Goal: Task Accomplishment & Management: Manage account settings

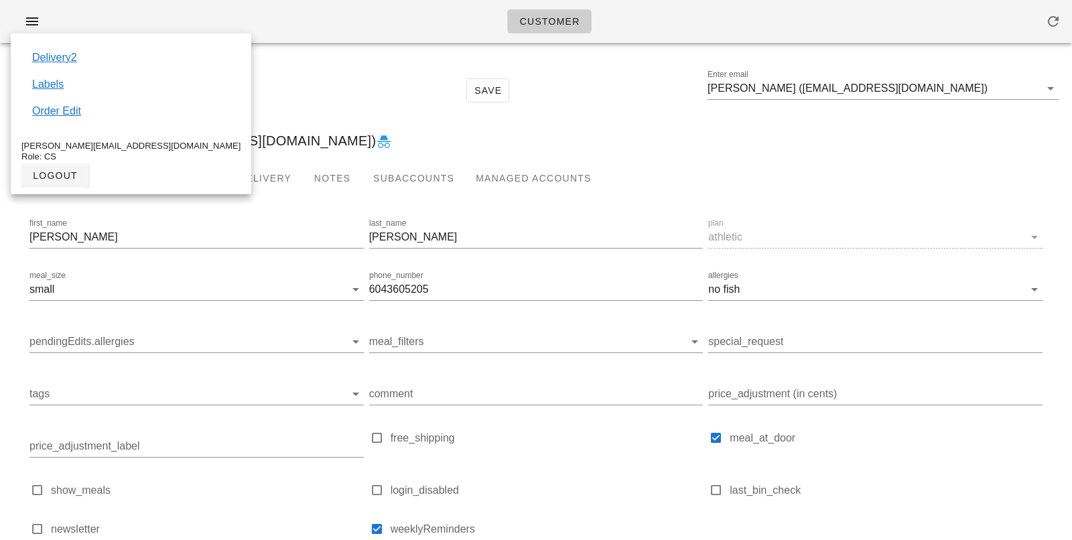
click at [373, 122] on div "[PERSON_NAME] ([EMAIL_ADDRESS][DOMAIN_NAME])" at bounding box center [536, 140] width 1056 height 43
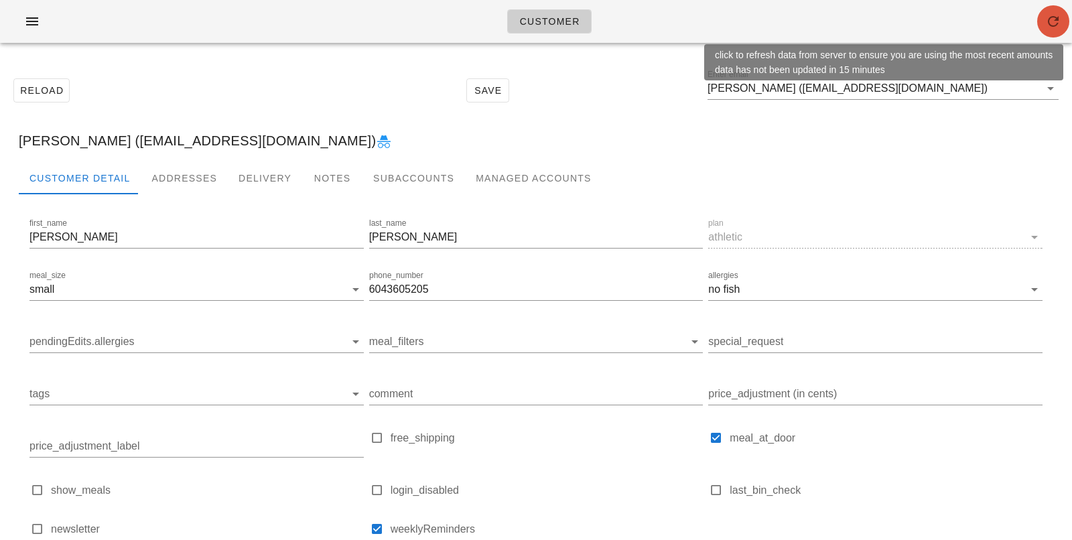
click at [1042, 27] on span "button" at bounding box center [1053, 21] width 32 height 16
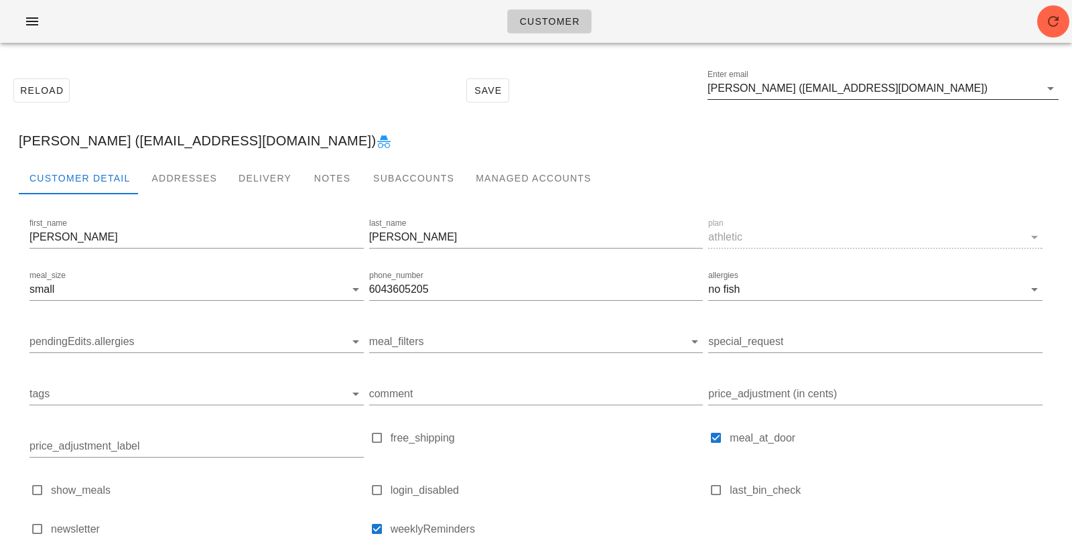
click at [967, 91] on input "[PERSON_NAME] ([EMAIL_ADDRESS][DOMAIN_NAME])" at bounding box center [873, 88] width 332 height 21
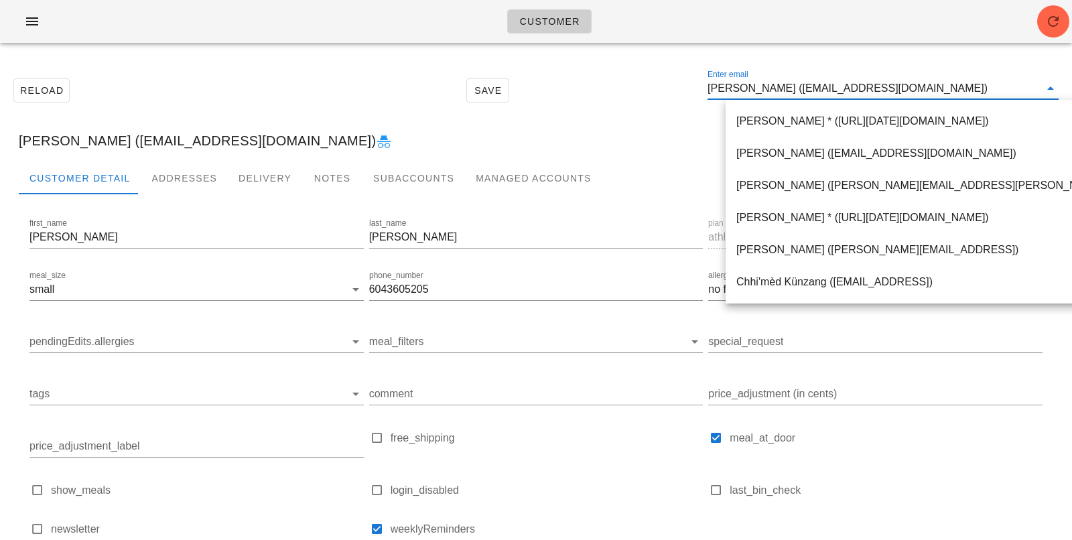
paste input "[PERSON_NAME]"
type input "[PERSON_NAME]"
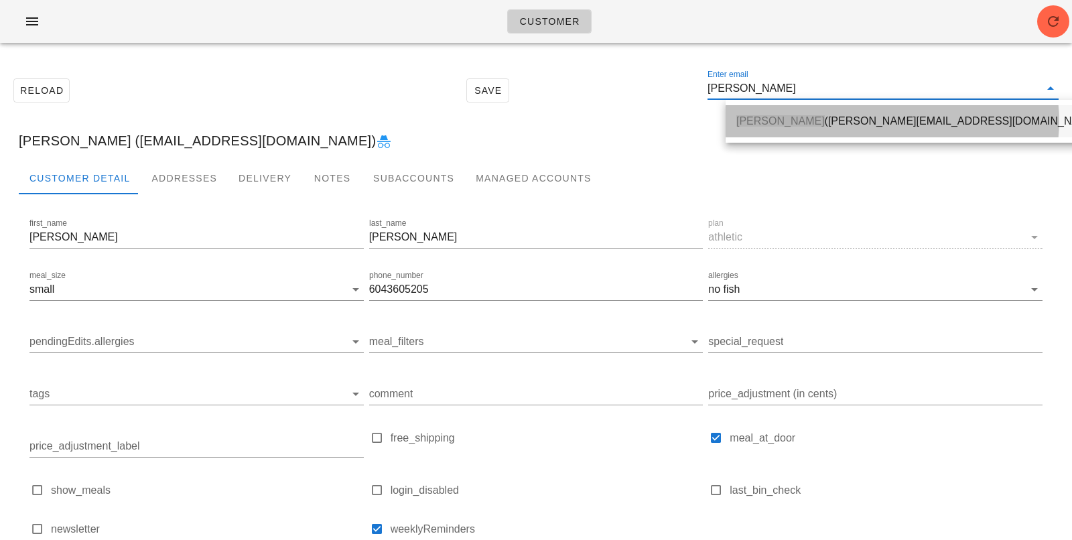
click at [809, 117] on span "[PERSON_NAME]" at bounding box center [780, 120] width 88 height 11
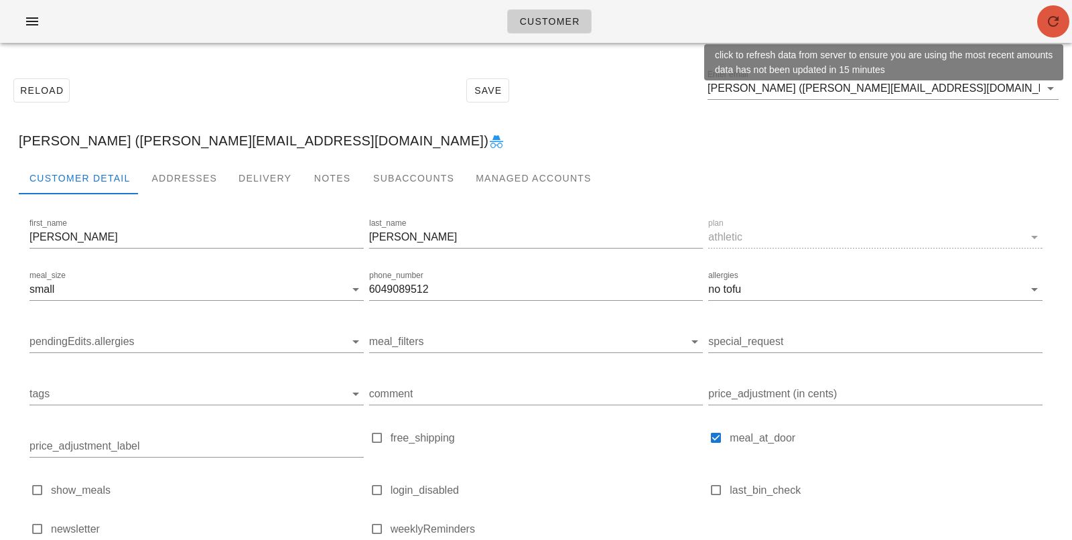
click at [1063, 17] on span "button" at bounding box center [1053, 21] width 32 height 16
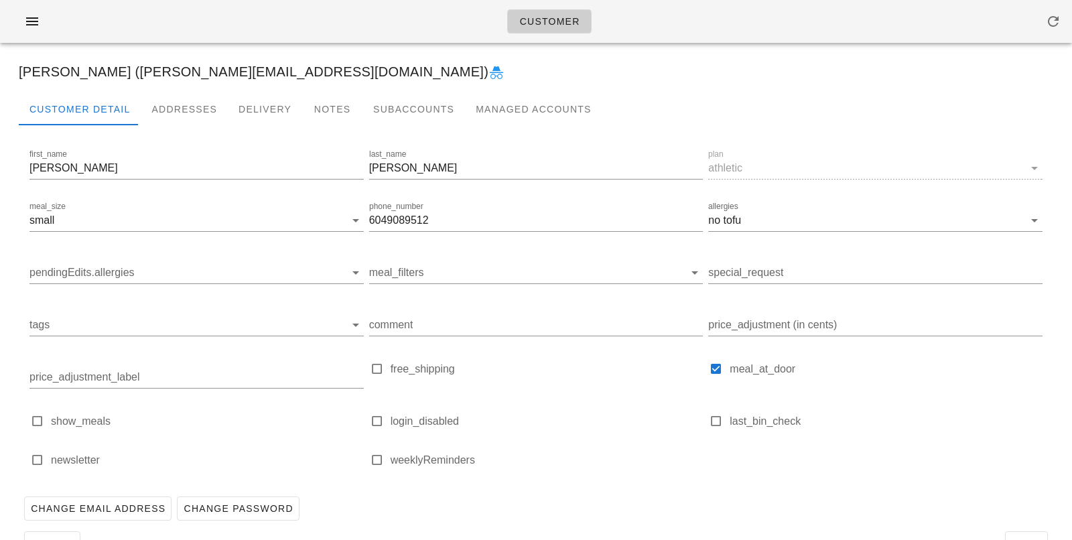
scroll to position [108, 0]
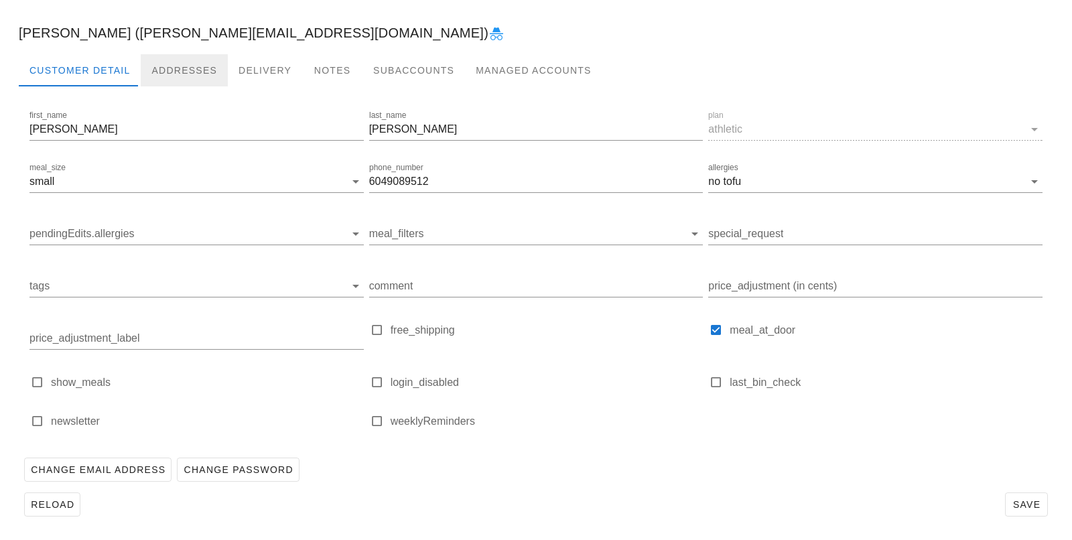
click at [187, 70] on div "Addresses" at bounding box center [184, 70] width 87 height 32
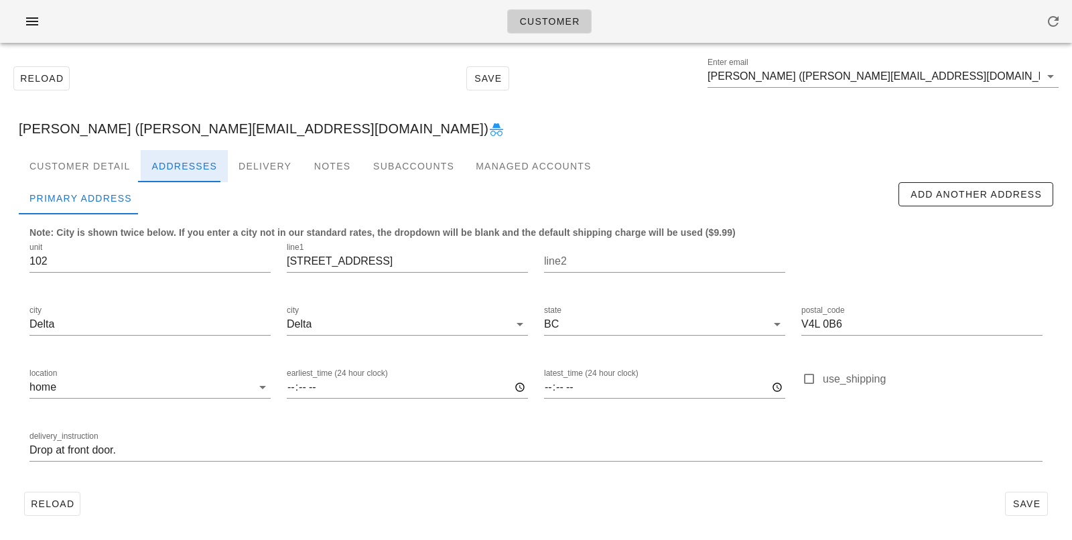
scroll to position [11, 0]
click at [90, 178] on div "Customer Detail" at bounding box center [80, 167] width 122 height 32
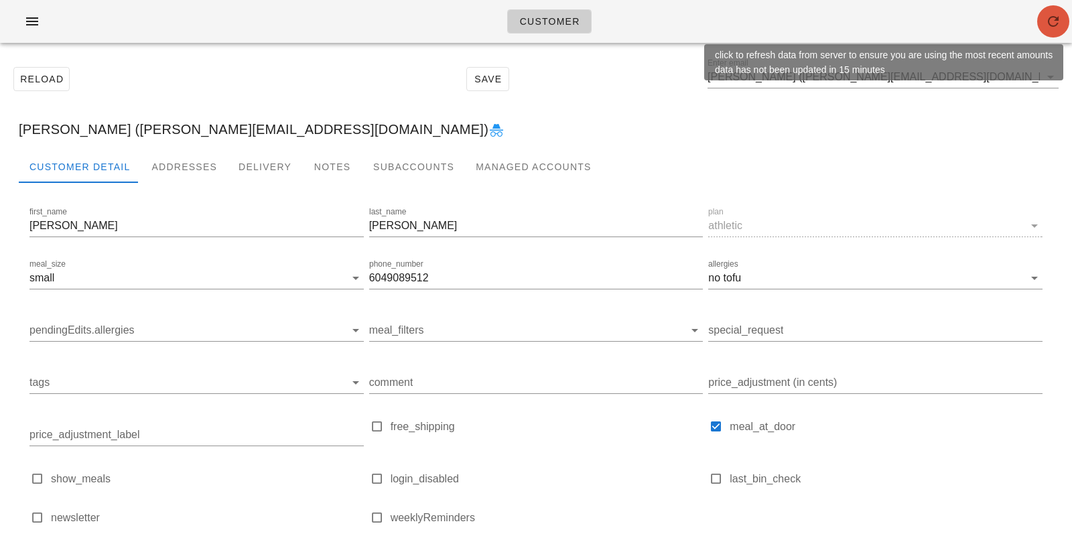
click at [1045, 27] on icon "button" at bounding box center [1053, 21] width 16 height 16
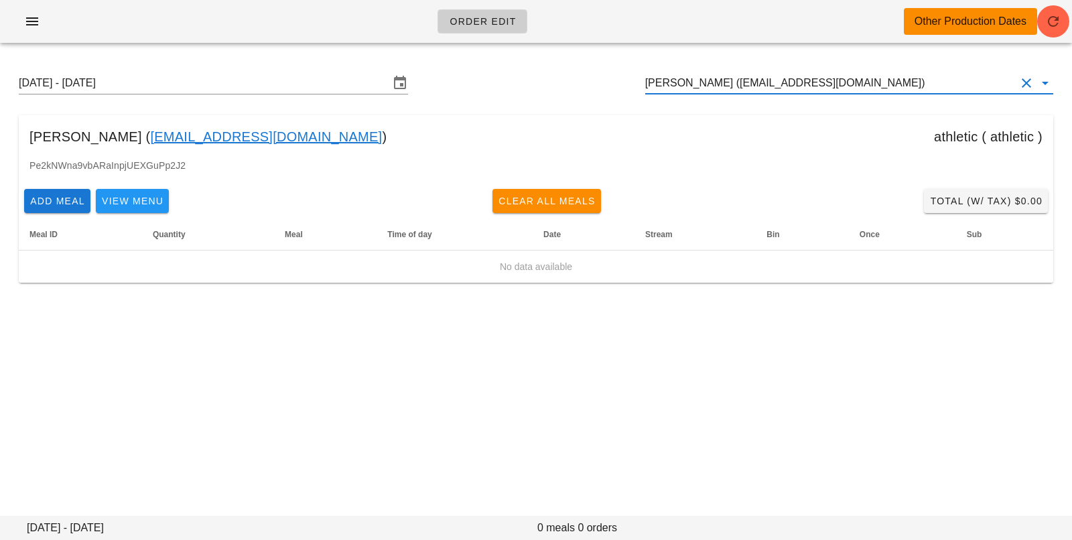
click at [911, 86] on input "[PERSON_NAME] ([EMAIL_ADDRESS][DOMAIN_NAME])" at bounding box center [830, 82] width 370 height 21
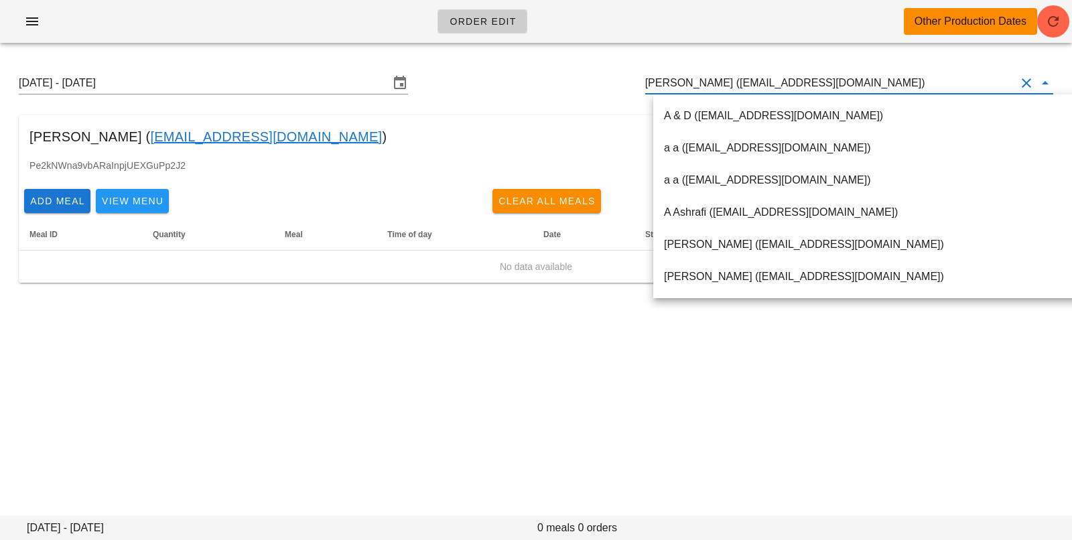
paste input "[PERSON_NAME]"
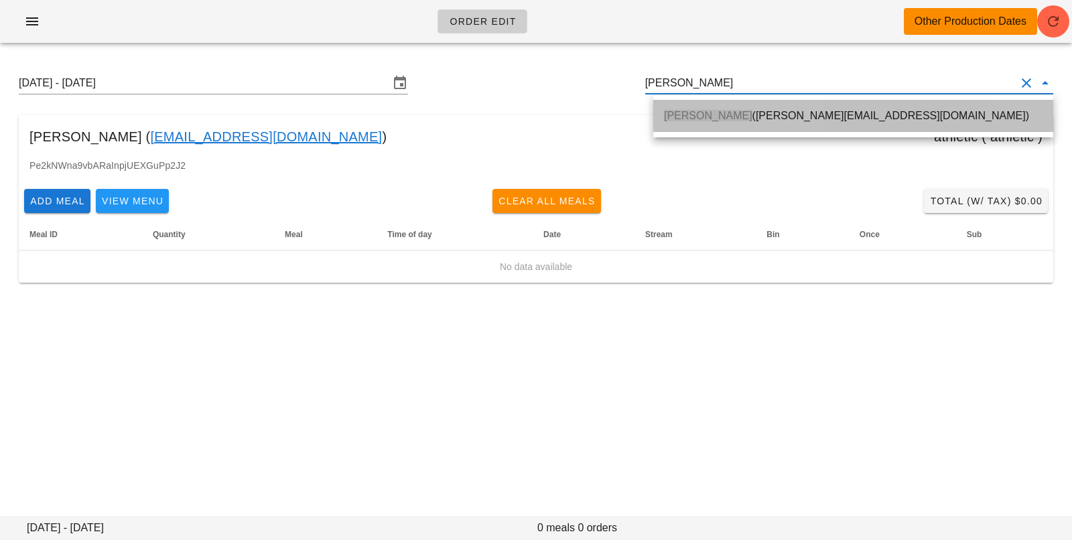
click at [835, 108] on div "Carmen Morales (carmen.morales16966@gmail.com)" at bounding box center [853, 115] width 378 height 29
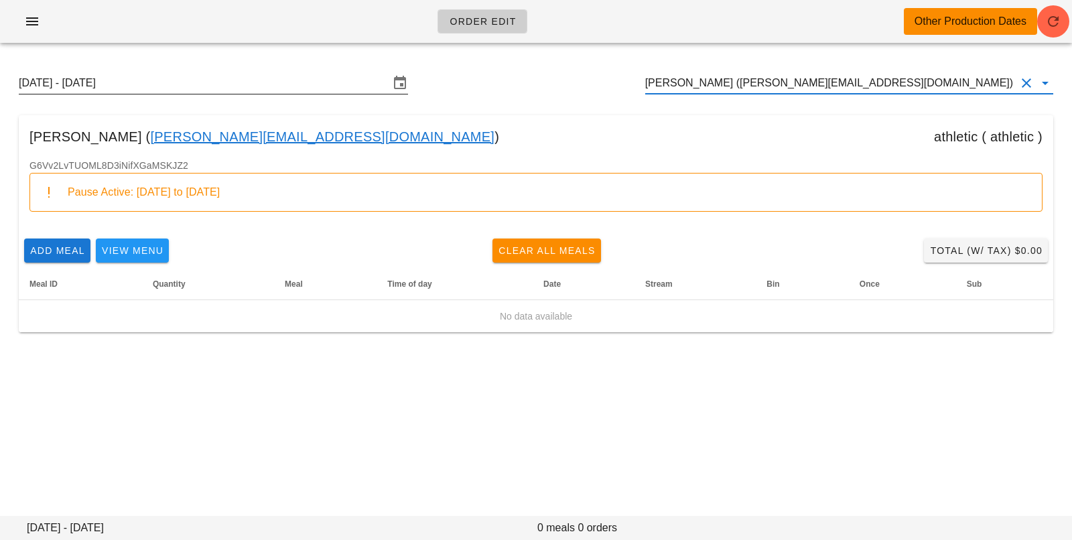
type input "[PERSON_NAME] ([PERSON_NAME][EMAIL_ADDRESS][DOMAIN_NAME])"
click at [286, 85] on input "Sunday August 24 - Saturday August 30" at bounding box center [204, 82] width 370 height 21
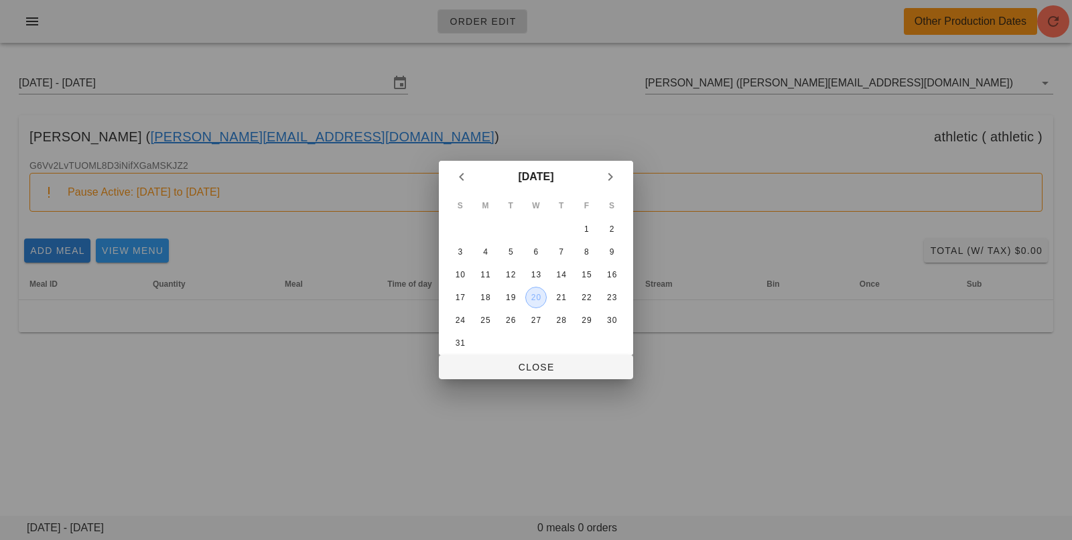
click at [539, 301] on div "20" at bounding box center [536, 297] width 20 height 9
click at [540, 367] on span "Close" at bounding box center [535, 367] width 173 height 11
type input "Sunday August 17 - Saturday August 23"
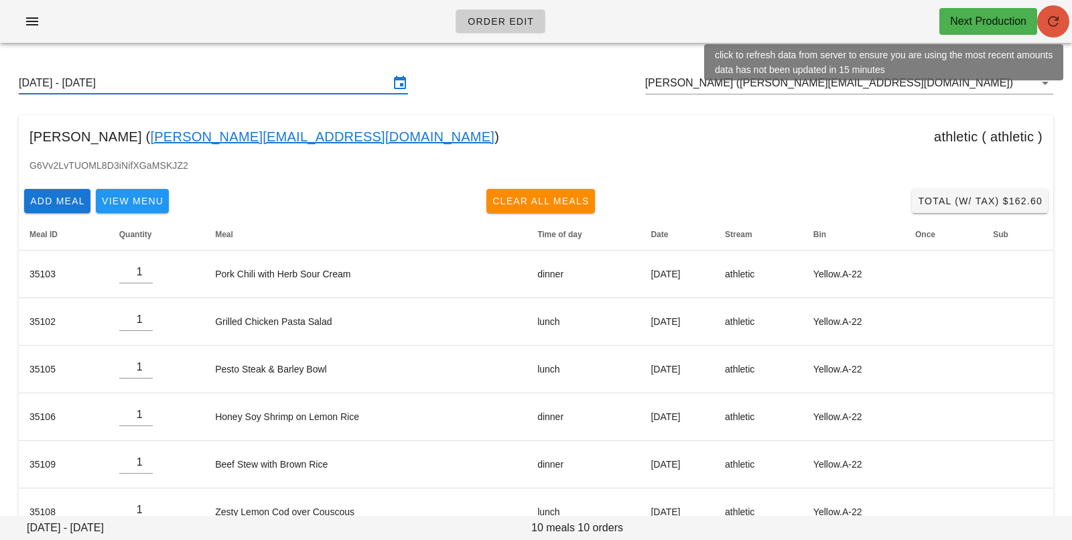
click at [1056, 20] on icon "button" at bounding box center [1053, 21] width 16 height 16
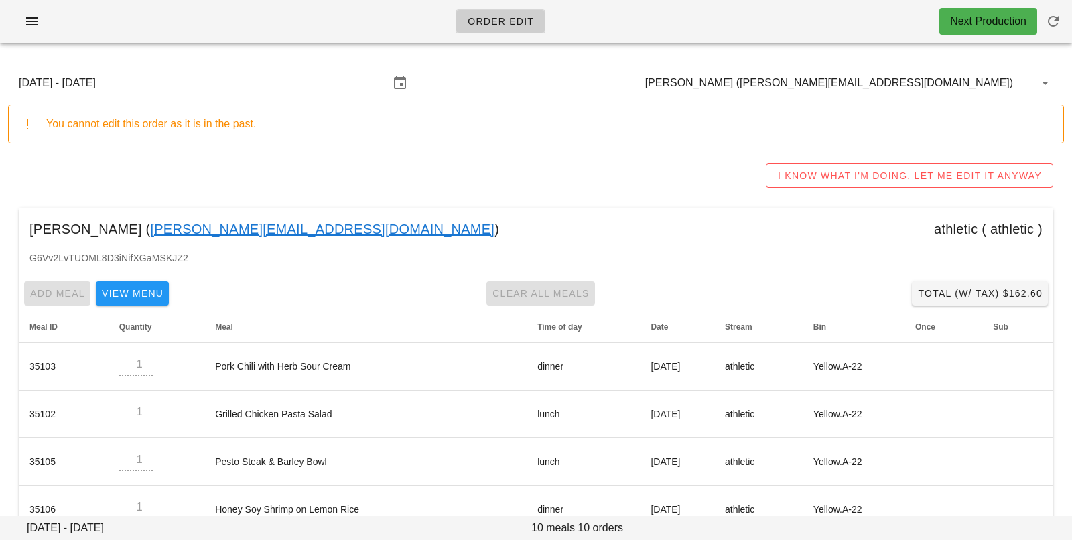
click at [239, 90] on input "[DATE] - [DATE]" at bounding box center [204, 82] width 370 height 21
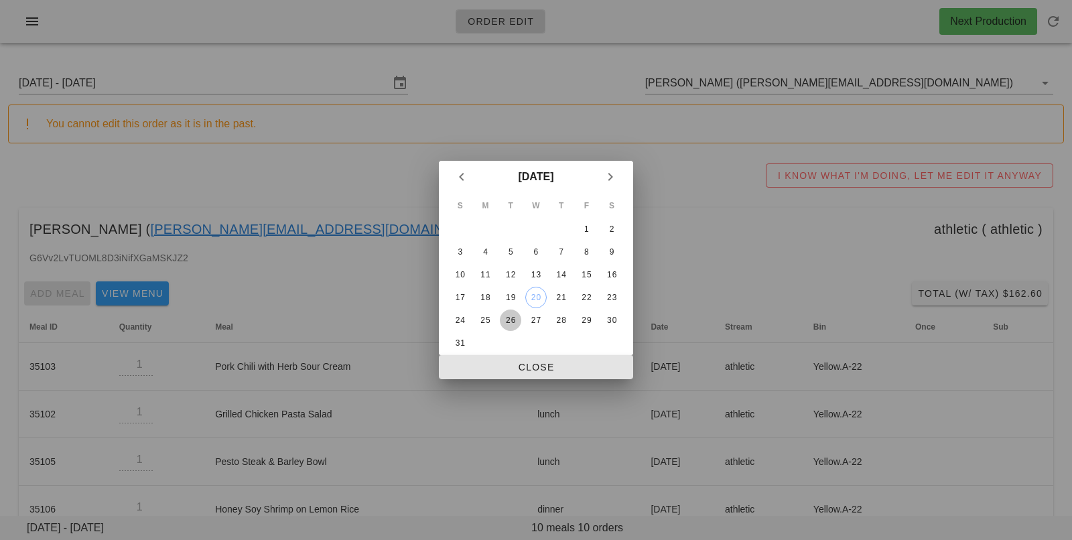
click at [500, 318] on div "26" at bounding box center [510, 320] width 21 height 9
click at [502, 366] on span "Close" at bounding box center [535, 367] width 173 height 11
type input "[DATE] - [DATE]"
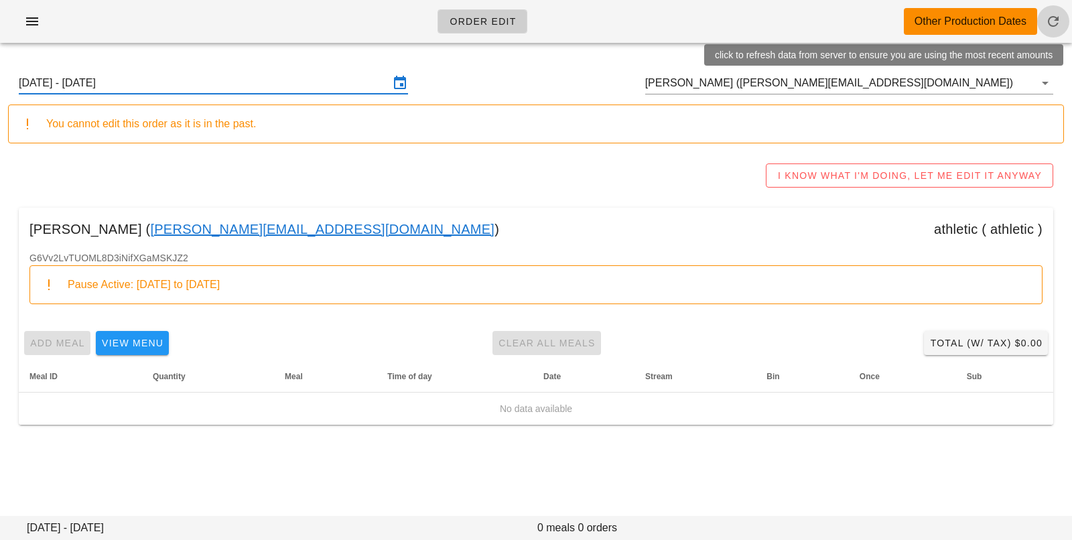
click at [1054, 25] on icon "button" at bounding box center [1053, 21] width 16 height 16
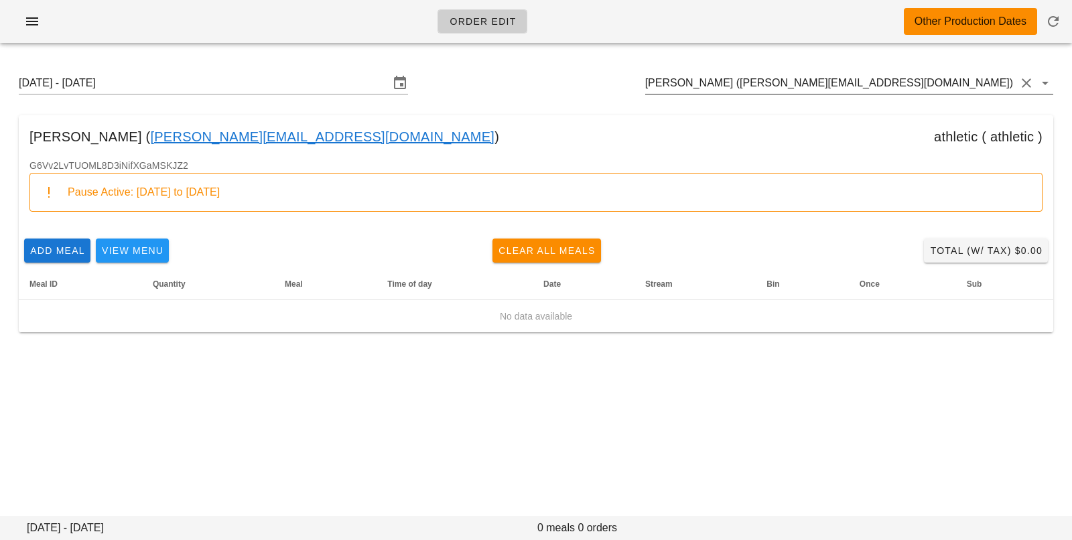
click at [963, 86] on input "[PERSON_NAME] ([PERSON_NAME][EMAIL_ADDRESS][DOMAIN_NAME])" at bounding box center [830, 82] width 370 height 21
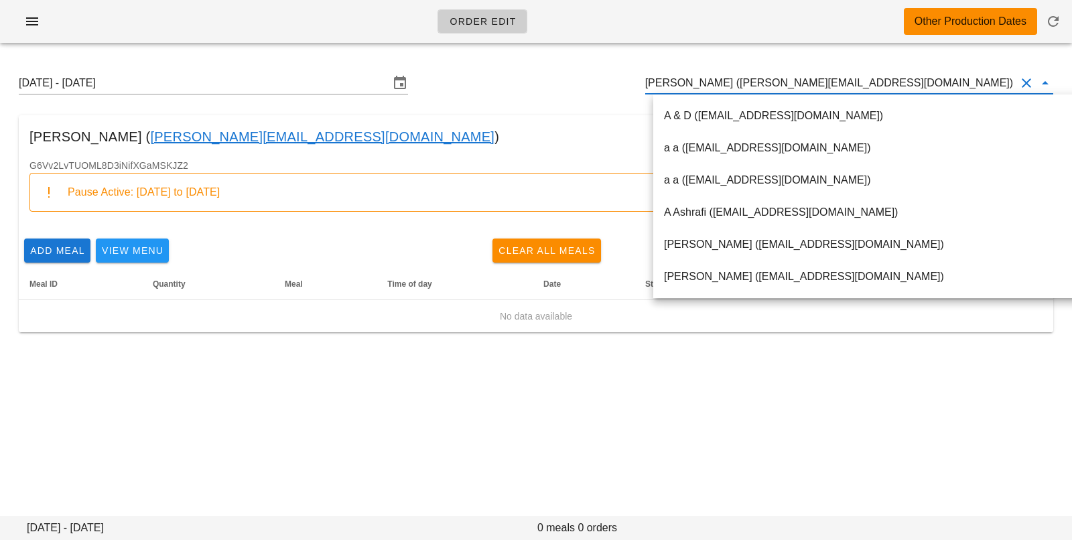
paste input "[EMAIL_ADDRESS][DOMAIN_NAME]"
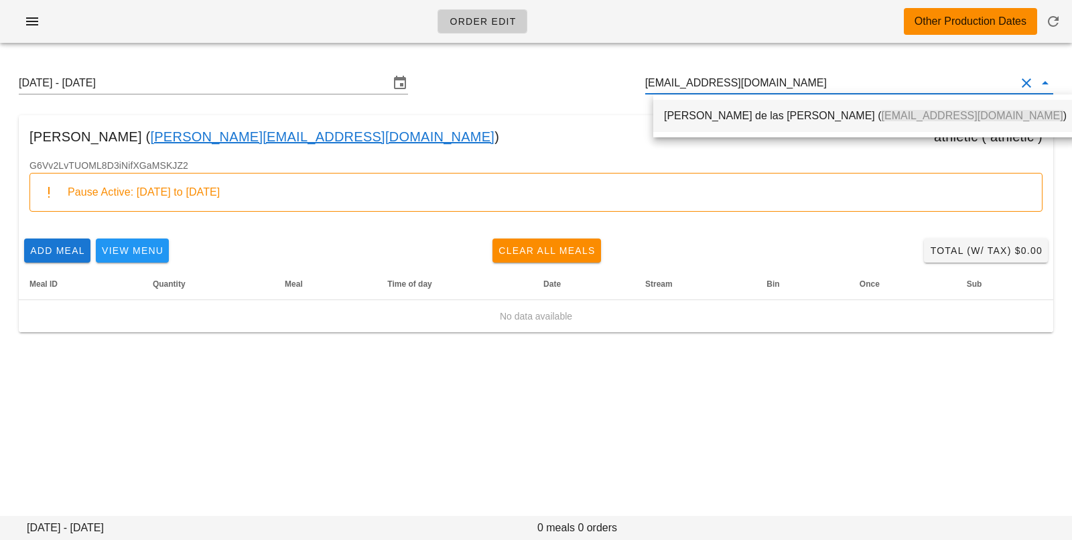
click at [784, 122] on div "[PERSON_NAME] de las [PERSON_NAME] ( [EMAIL_ADDRESS][DOMAIN_NAME] )" at bounding box center [865, 115] width 403 height 29
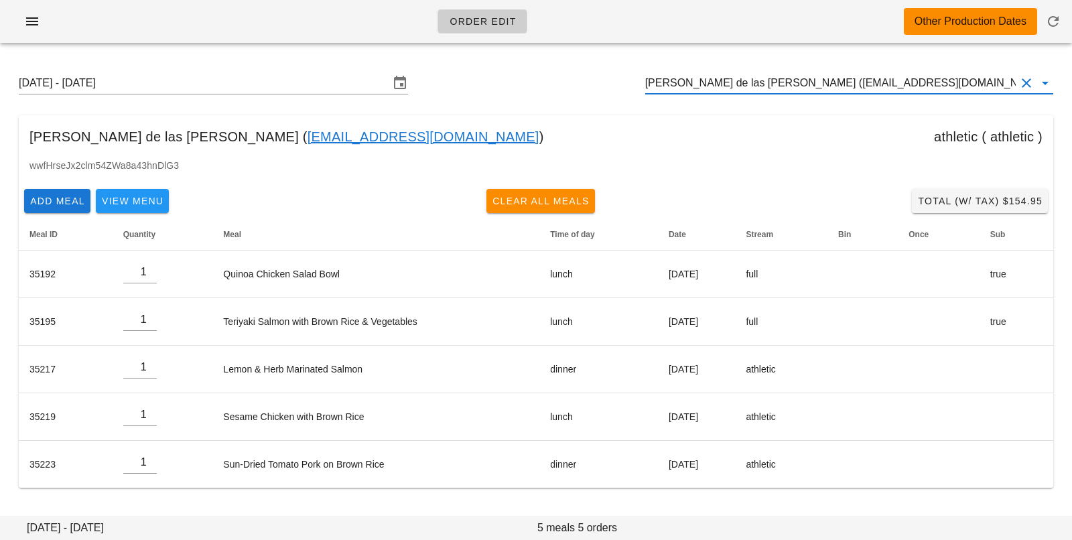
drag, startPoint x: 928, startPoint y: 90, endPoint x: 691, endPoint y: 64, distance: 237.9
click at [691, 64] on div "Sunday August 24 - Saturday August 30 Celia de las Heras Garcia (cee.delash@gma…" at bounding box center [536, 83] width 1056 height 43
paste input "[EMAIL_ADDRESS][PERSON_NAME][DOMAIN_NAME]"
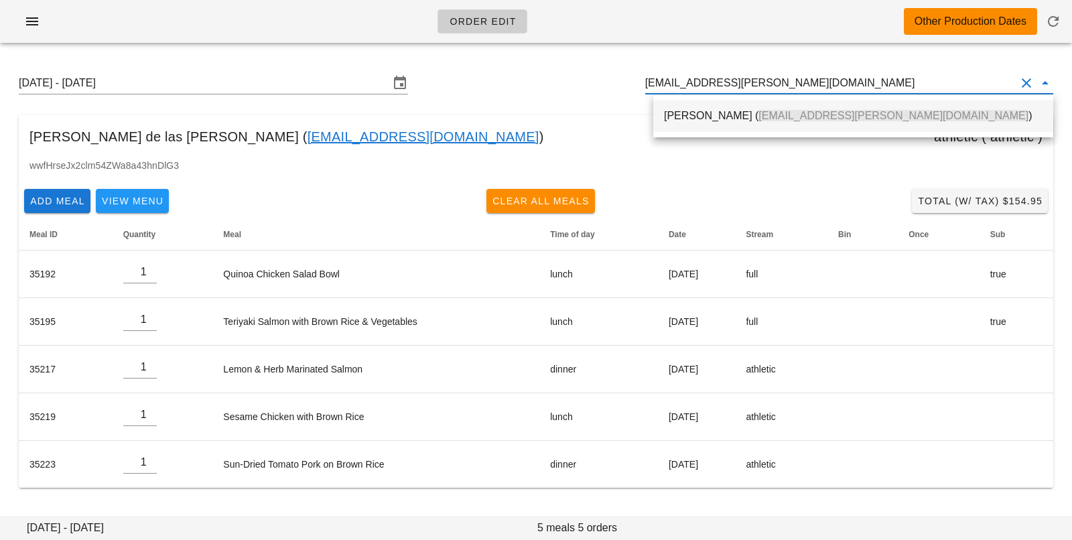
click at [695, 129] on div "[PERSON_NAME] ( [EMAIL_ADDRESS][PERSON_NAME][DOMAIN_NAME] )" at bounding box center [853, 115] width 378 height 29
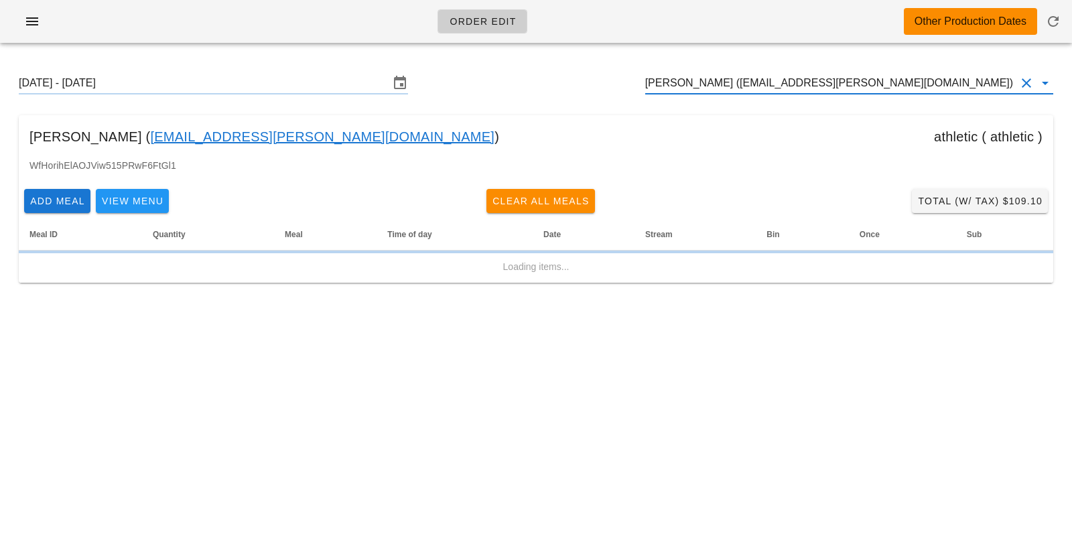
type input "Chelsea Humphreys (Chels.Frazer@gmail.com)"
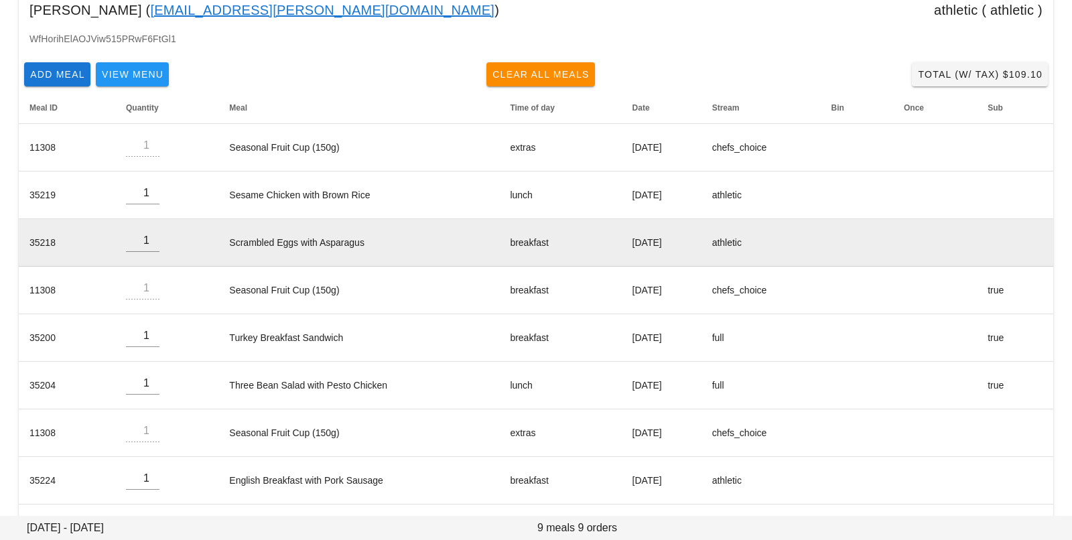
scroll to position [175, 0]
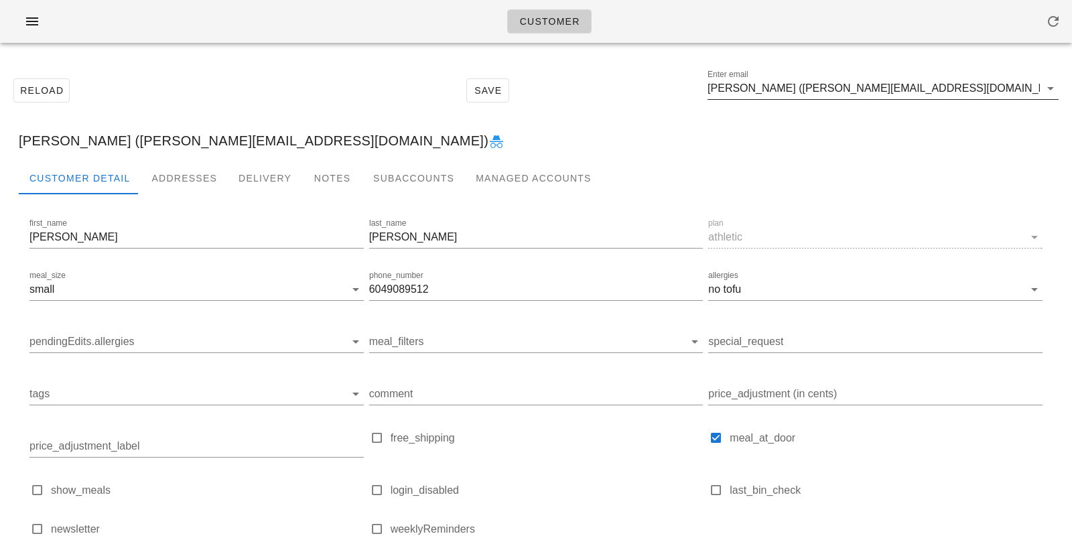
click at [987, 88] on input "[PERSON_NAME] ([PERSON_NAME][EMAIL_ADDRESS][DOMAIN_NAME])" at bounding box center [873, 88] width 332 height 21
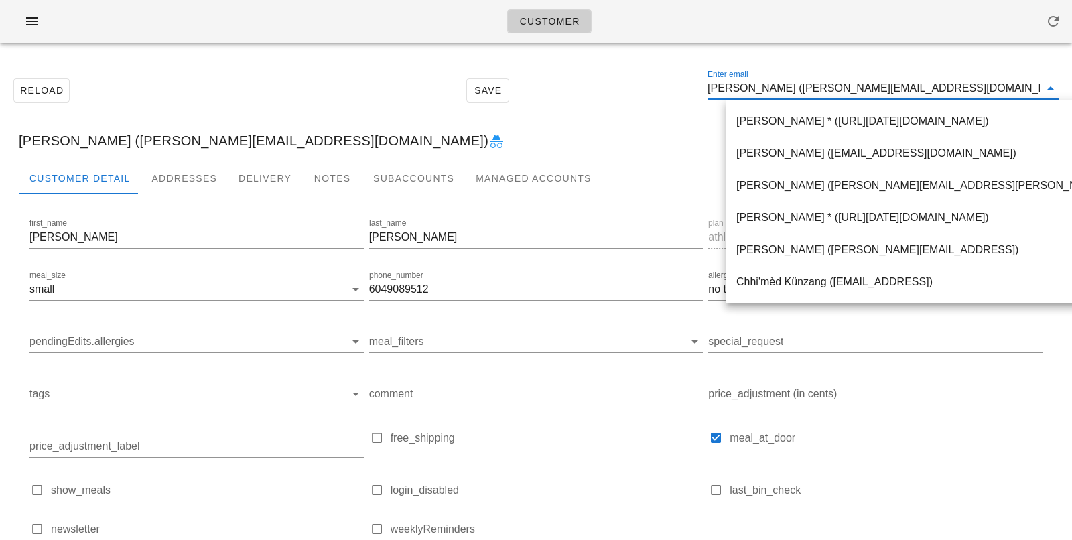
paste input "cee.delash@gmail.com"
type input "cee.delash@gmail.com"
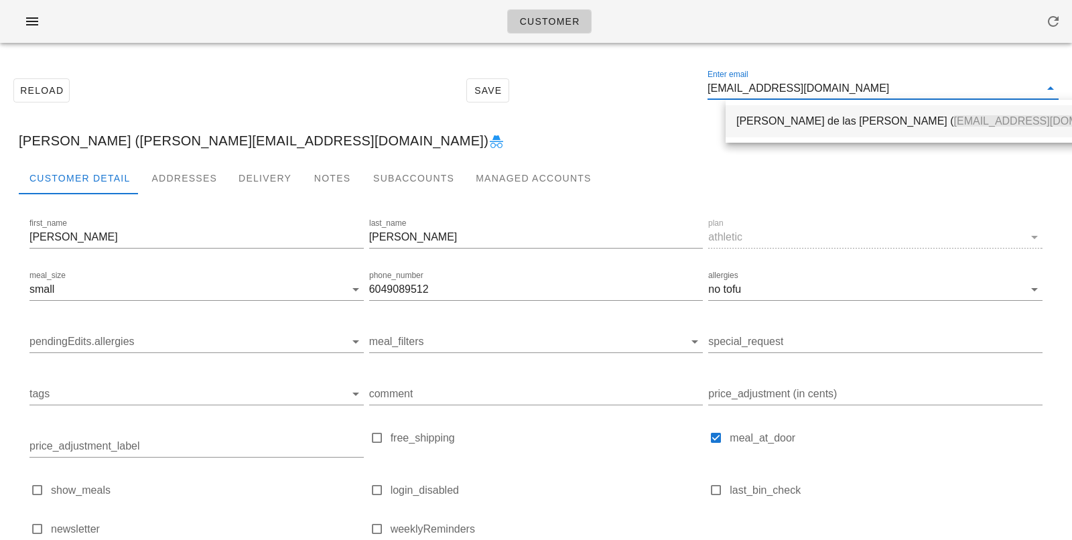
click at [758, 121] on div "Celia de las Heras Garcia ( cee.delash@gmail.com )" at bounding box center [937, 121] width 403 height 13
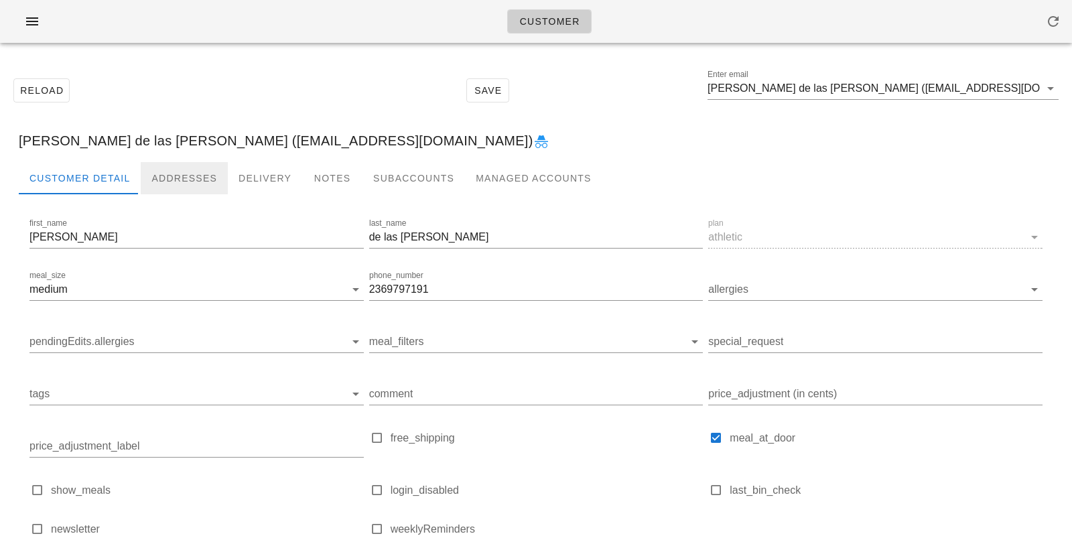
click at [202, 170] on div "Addresses" at bounding box center [184, 178] width 87 height 32
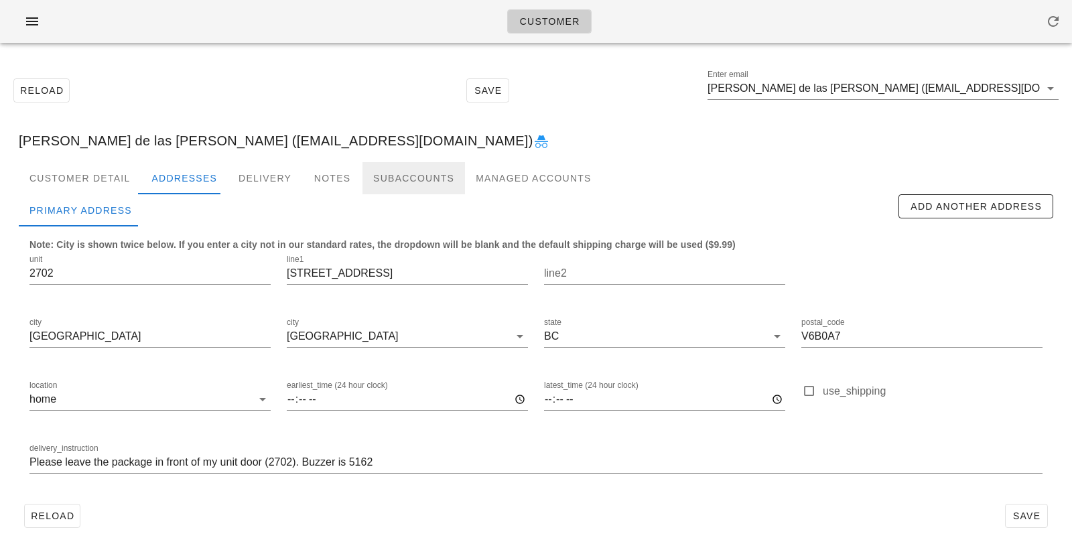
click at [408, 180] on div "Subaccounts" at bounding box center [413, 178] width 102 height 32
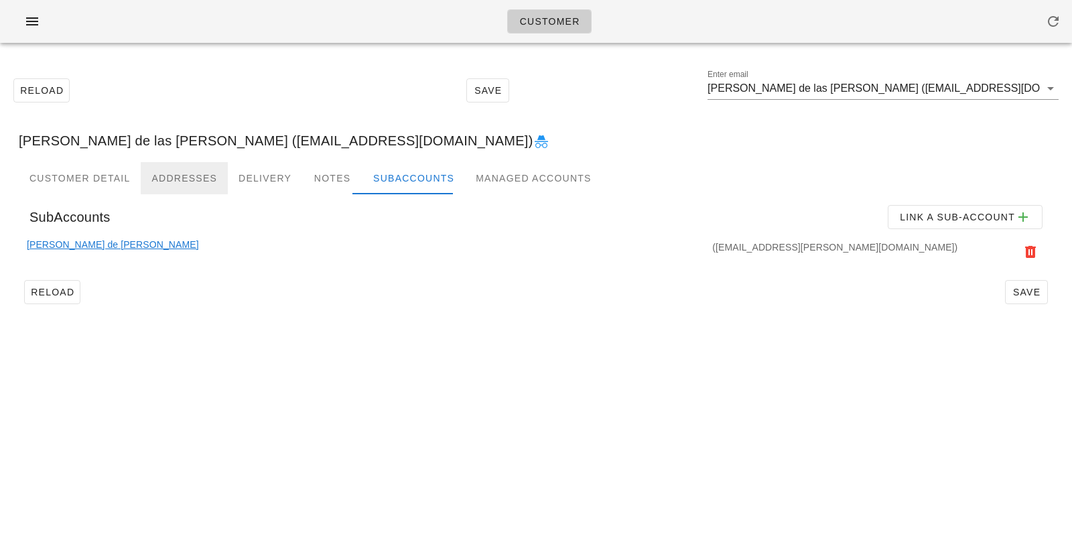
click at [151, 182] on div "Addresses" at bounding box center [184, 178] width 87 height 32
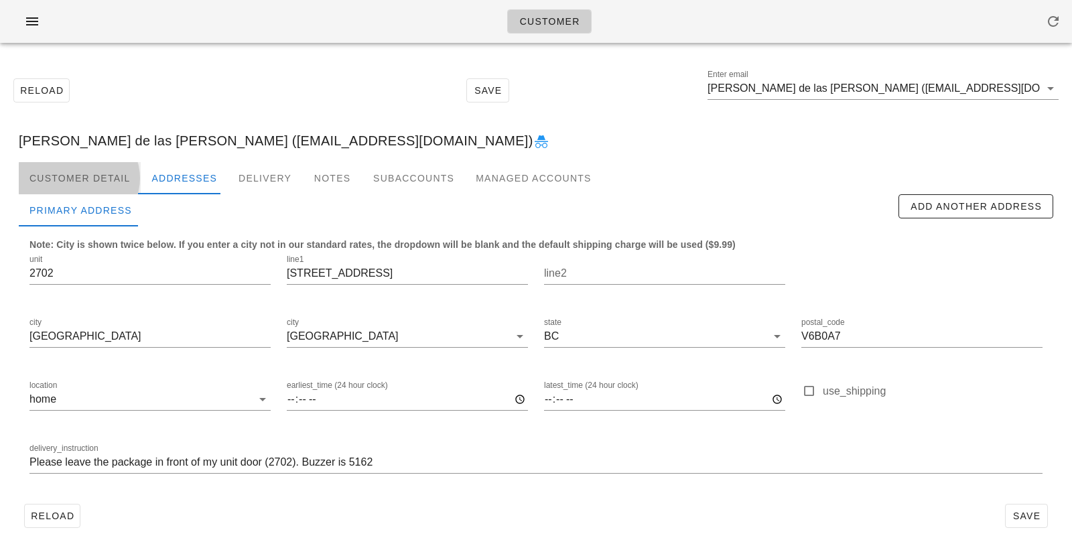
click at [92, 176] on div "Customer Detail" at bounding box center [80, 178] width 122 height 32
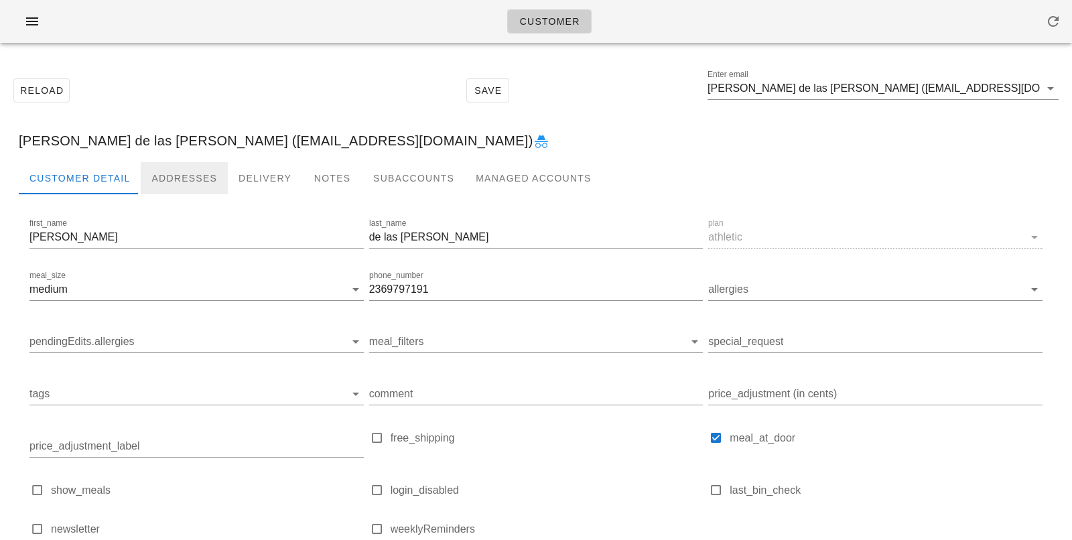
click at [178, 168] on div "Addresses" at bounding box center [184, 178] width 87 height 32
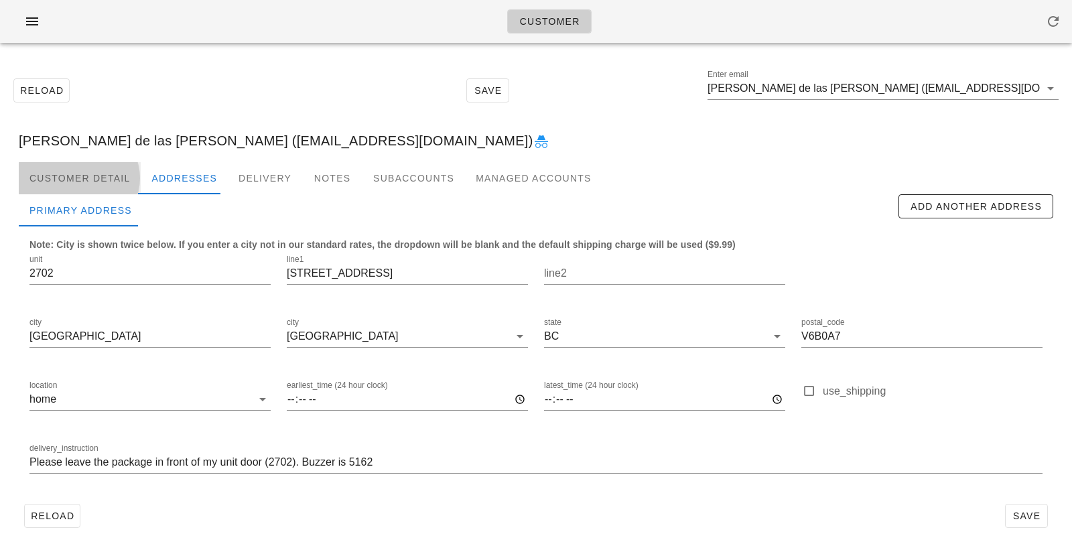
click at [112, 164] on div "Customer Detail" at bounding box center [80, 178] width 122 height 32
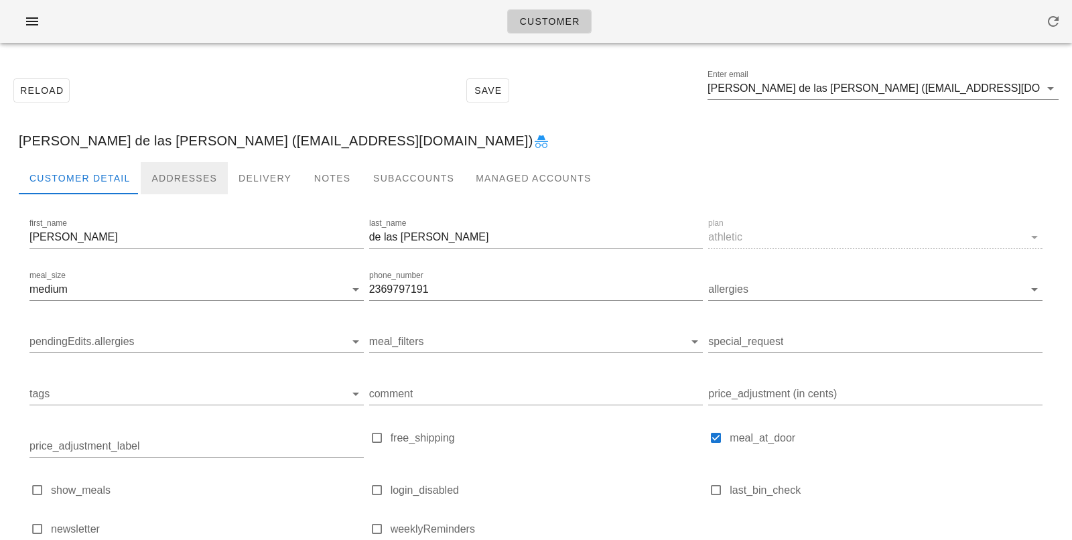
click at [158, 180] on div "Addresses" at bounding box center [184, 178] width 87 height 32
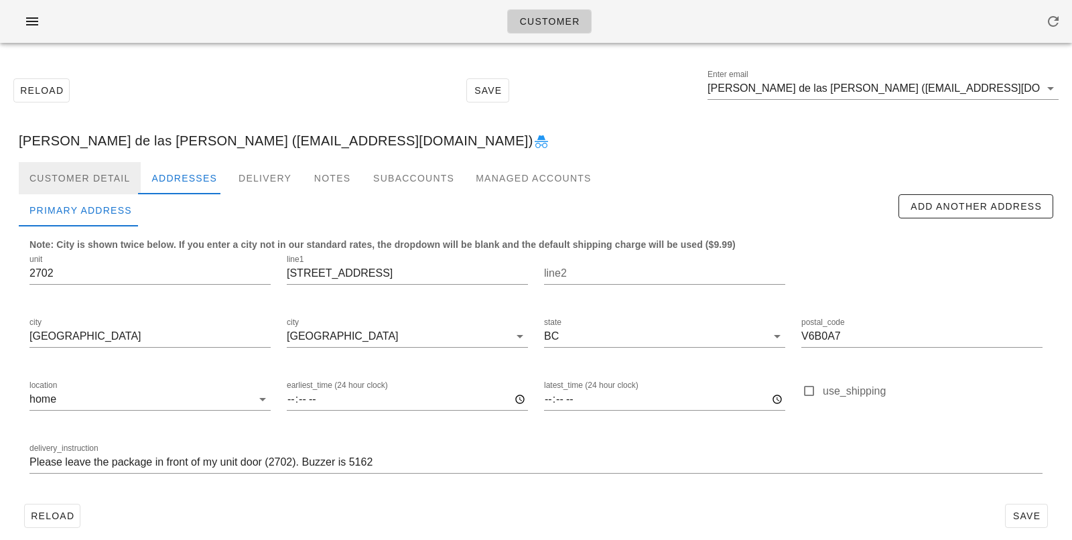
click at [107, 178] on div "Customer Detail" at bounding box center [80, 178] width 122 height 32
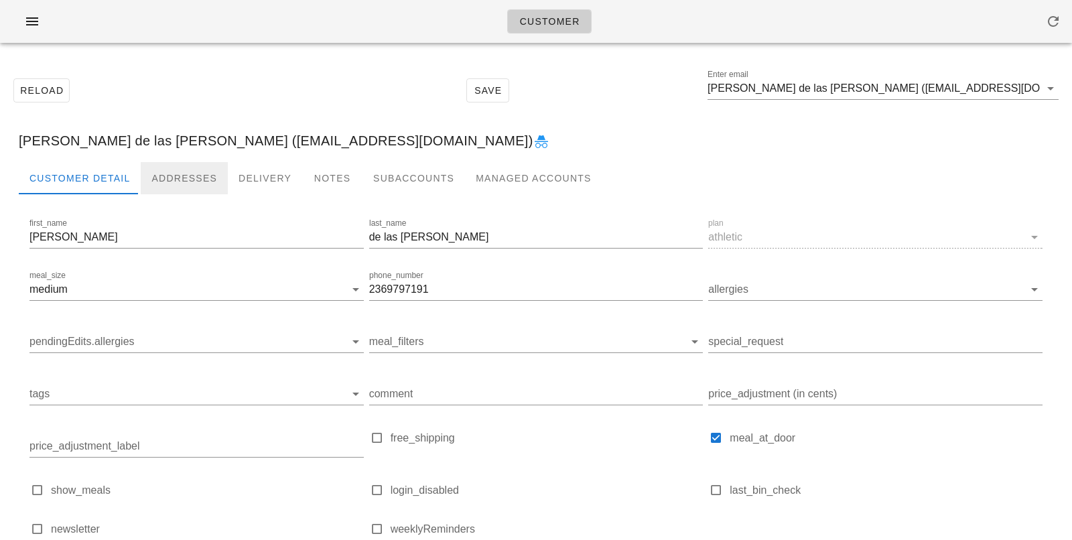
click at [180, 177] on div "Addresses" at bounding box center [184, 178] width 87 height 32
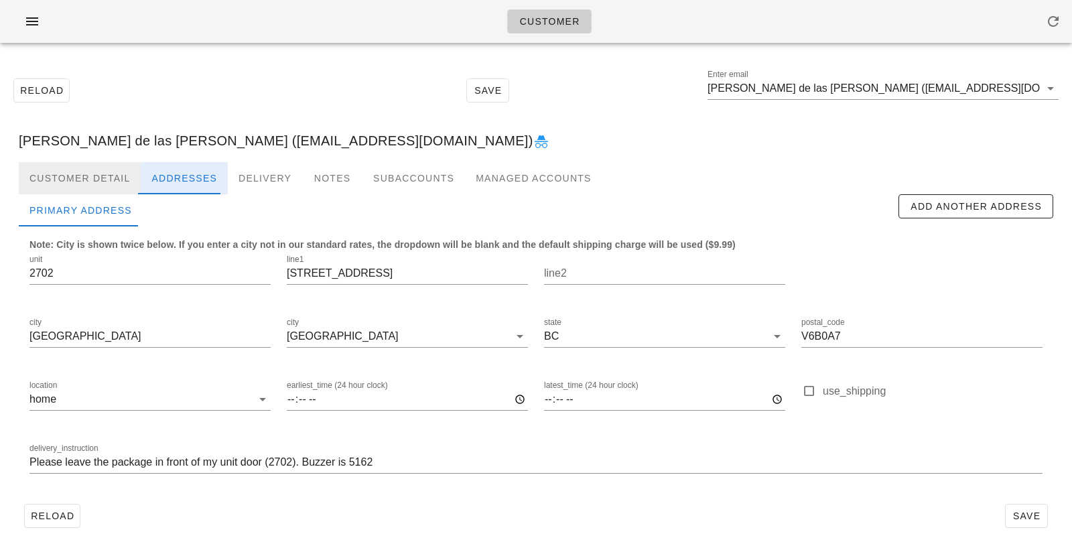
click at [98, 180] on div "Customer Detail" at bounding box center [80, 178] width 122 height 32
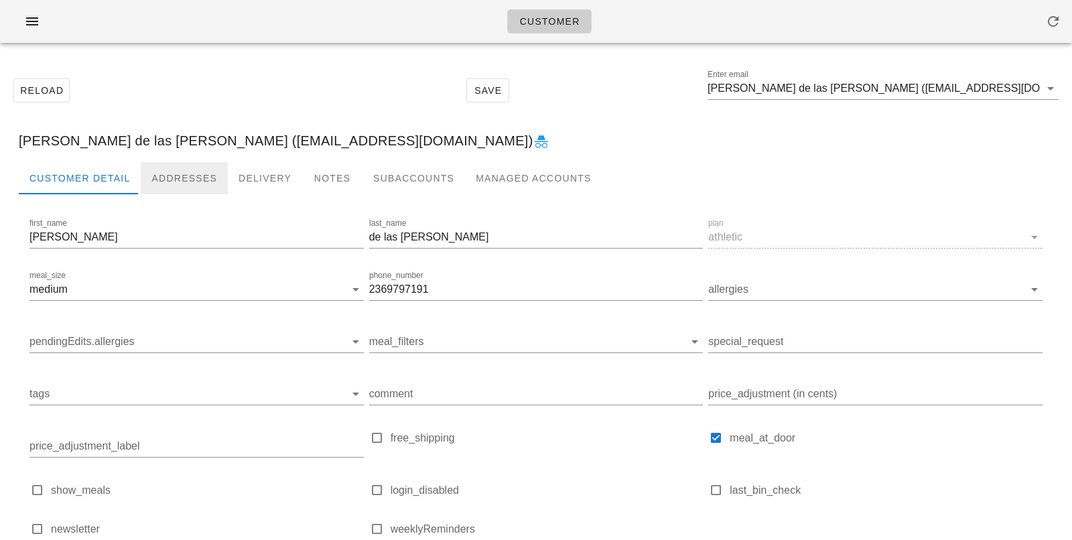
click at [178, 181] on div "Addresses" at bounding box center [184, 178] width 87 height 32
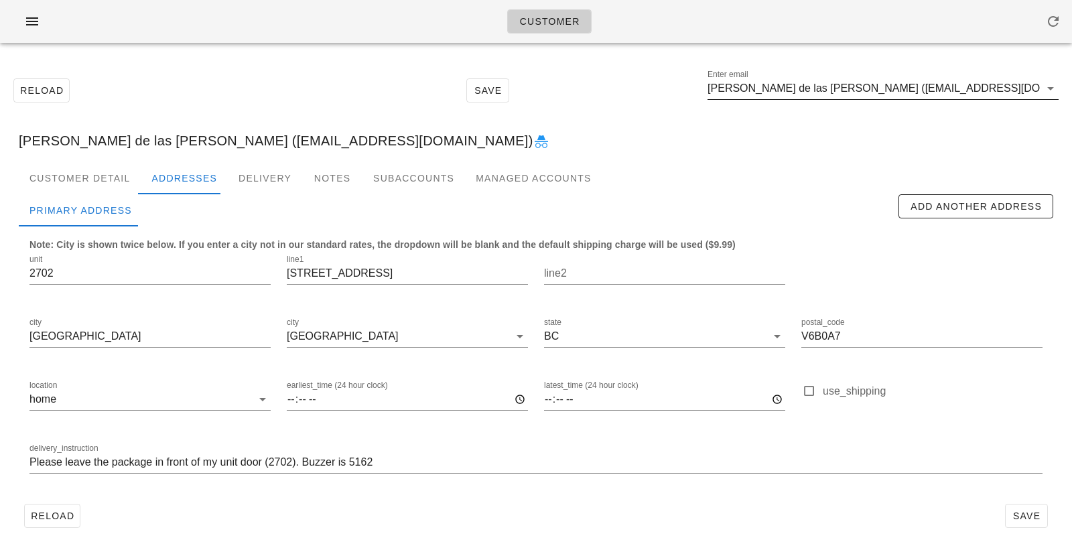
click at [987, 89] on input "Celia de las Heras Garcia (cee.delash@gmail.com)" at bounding box center [873, 88] width 332 height 21
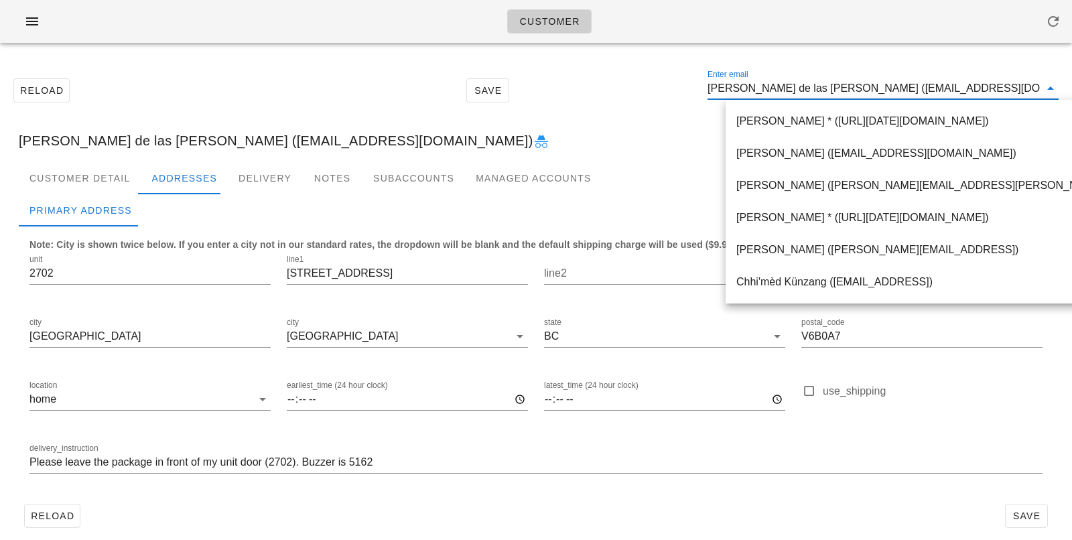
paste input "hels.Frazer@gmail.com"
type input "Chels.Frazer@gmail.com"
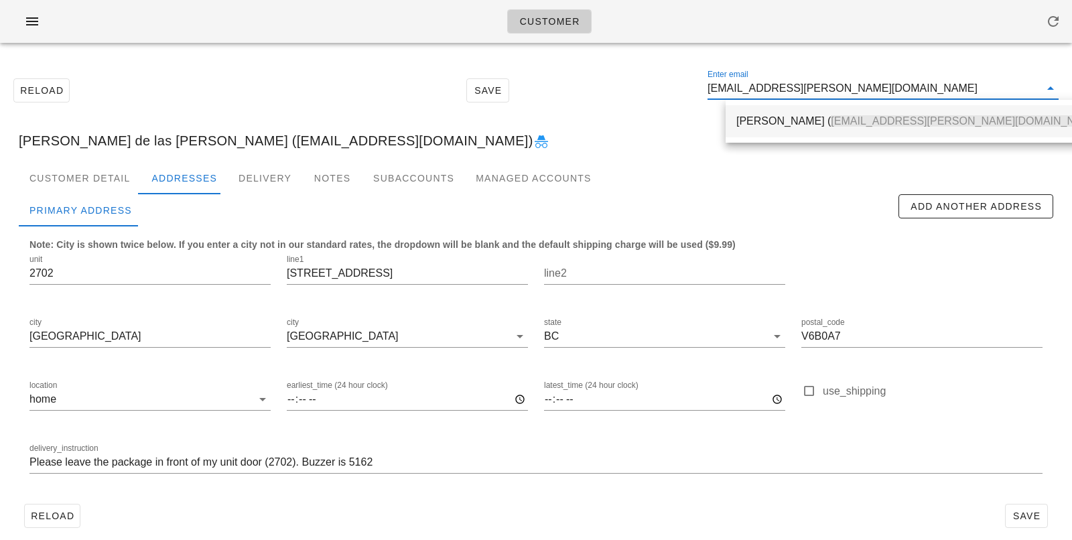
click at [809, 132] on div "Chelsea Humphreys ( Chels.Frazer@gmail.com )" at bounding box center [920, 121] width 368 height 29
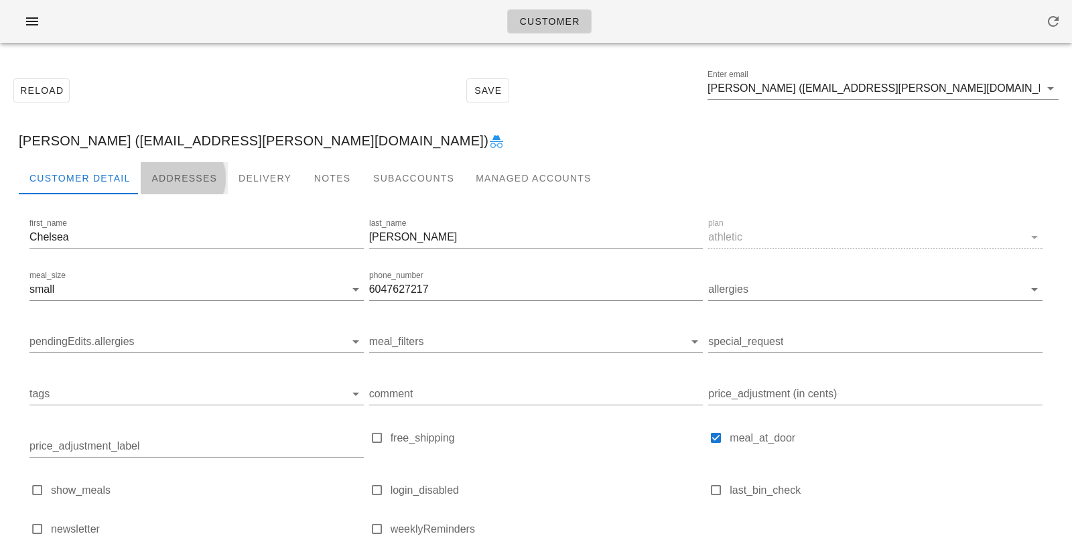
click at [190, 171] on div "Addresses" at bounding box center [184, 178] width 87 height 32
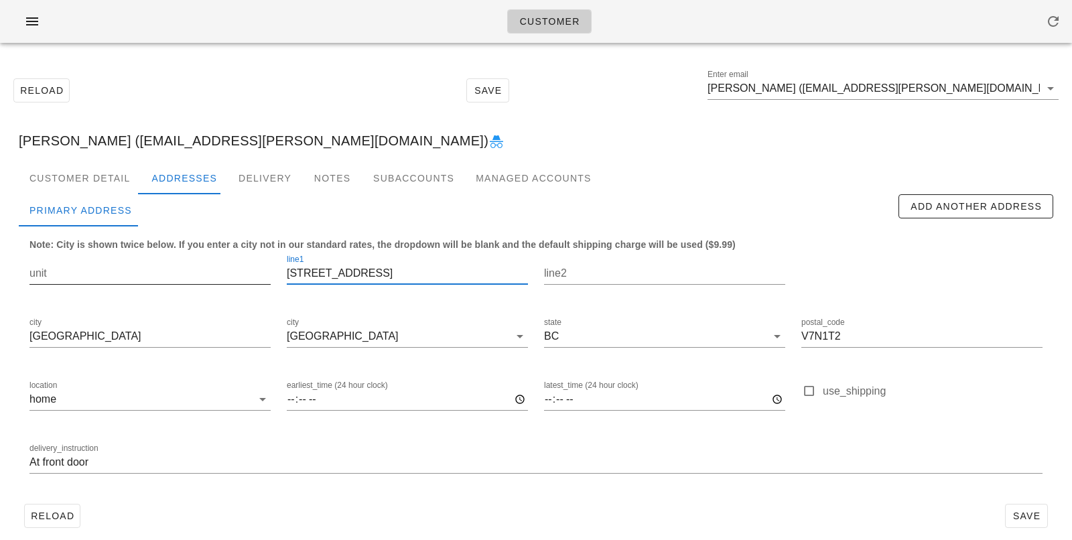
drag, startPoint x: 401, startPoint y: 280, endPoint x: 194, endPoint y: 263, distance: 207.7
click at [194, 263] on div "unit line1 3761 St Pauls Ave line2 city North Vancouver city North Vancouver st…" at bounding box center [535, 370] width 1029 height 252
click at [125, 166] on div "Customer Detail" at bounding box center [80, 178] width 122 height 32
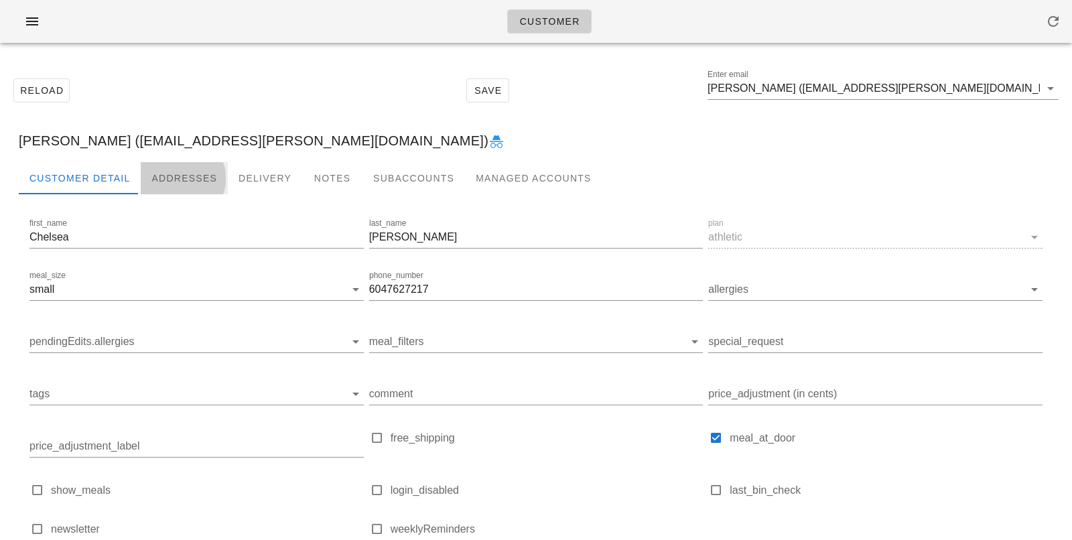
click at [176, 168] on div "Addresses" at bounding box center [184, 178] width 87 height 32
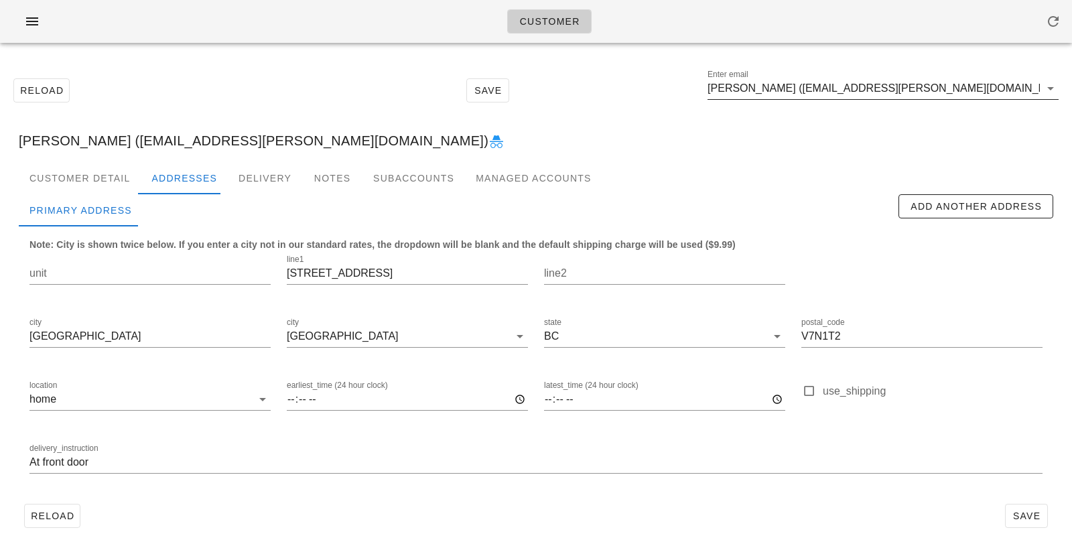
click at [837, 75] on div "Enter email Chelsea Humphreys (Chels.Frazer@gmail.com)" at bounding box center [882, 92] width 351 height 44
click at [821, 90] on input "Chelsea Humphreys (Chels.Frazer@gmail.com)" at bounding box center [873, 88] width 332 height 21
click at [823, 90] on input "Chelsea Humphreys (Chels.Frazer@gmail.com)" at bounding box center [873, 88] width 332 height 21
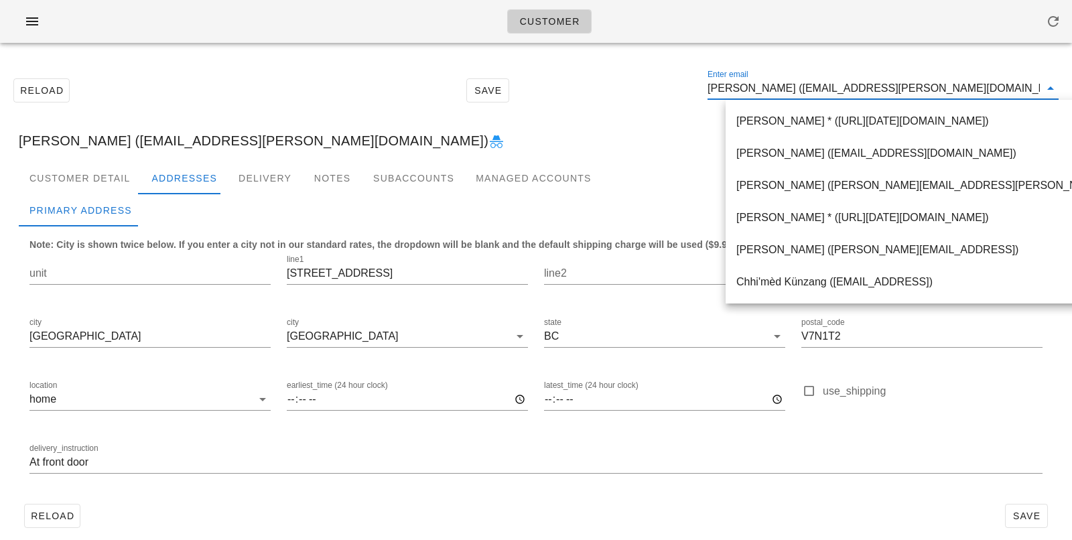
scroll to position [1, 0]
drag, startPoint x: 823, startPoint y: 89, endPoint x: 987, endPoint y: 94, distance: 164.9
click at [987, 93] on input "Chelsea Humphreys (Chels.Frazer@gmail.com)" at bounding box center [873, 88] width 332 height 21
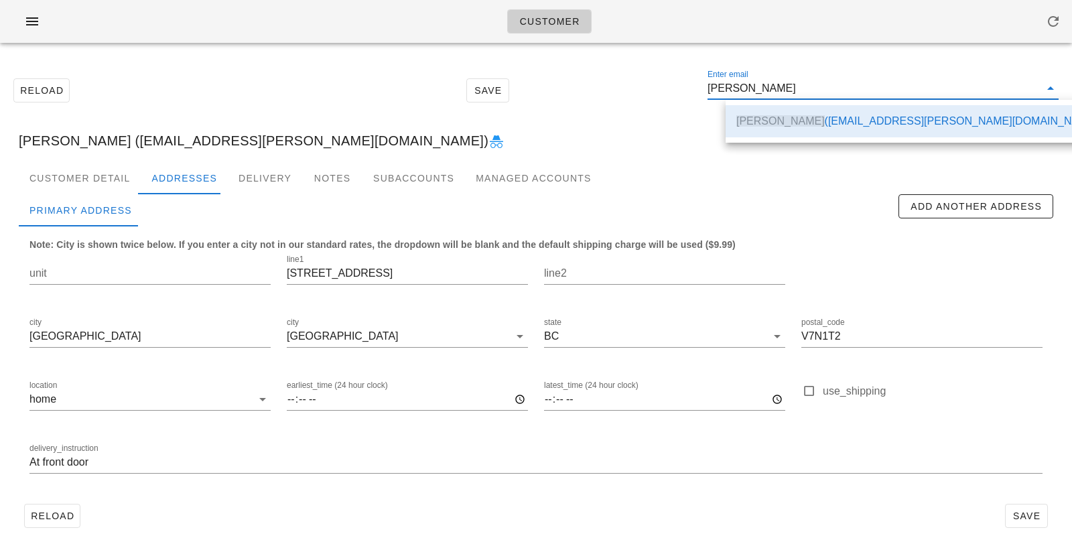
click at [665, 130] on div "Chelsea Humphreys (Chels.Frazer@gmail.com)" at bounding box center [536, 140] width 1056 height 43
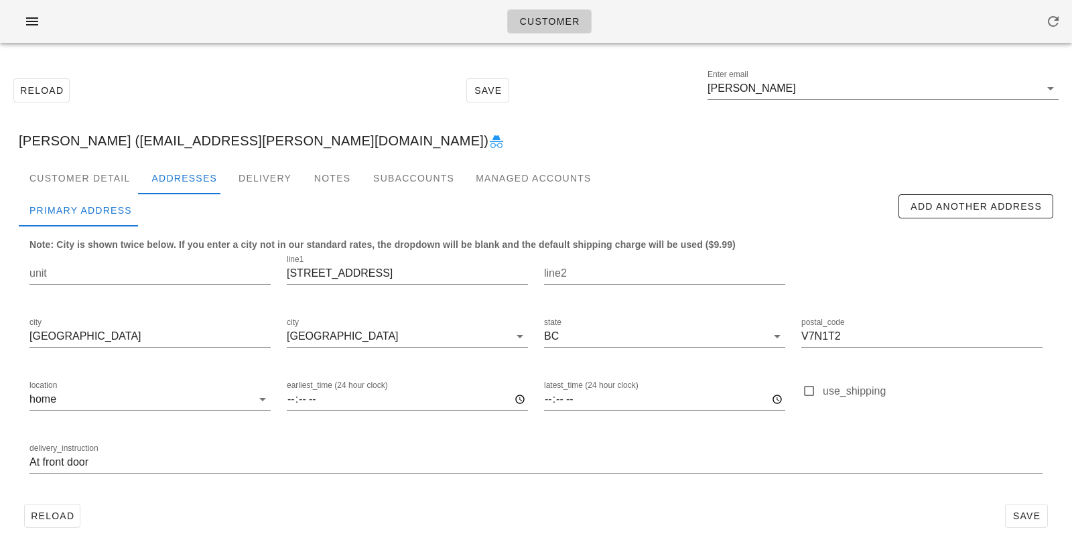
type input "Chelsea Humphreys (Chels.Frazer@gmail.com)"
